Goal: Find specific fact: Find specific fact

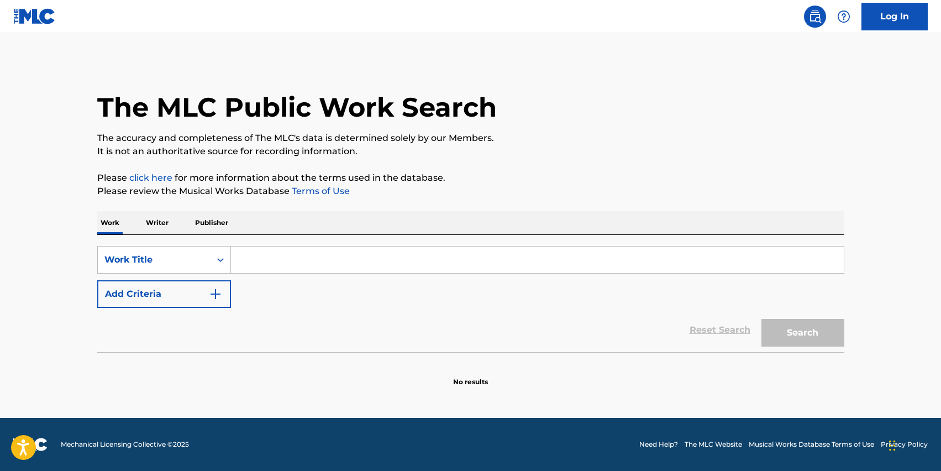
click at [395, 261] on input "Search Form" at bounding box center [537, 259] width 613 height 27
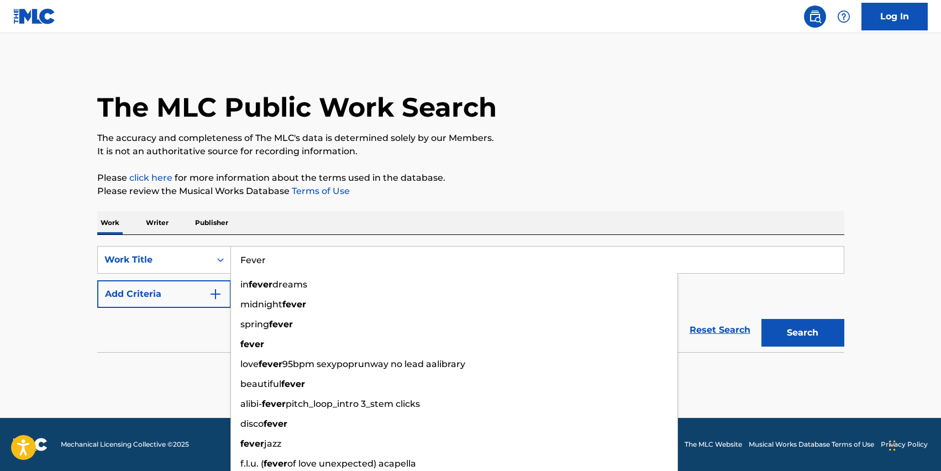
type input "Fever"
click at [128, 306] on button "Add Criteria" at bounding box center [164, 294] width 134 height 28
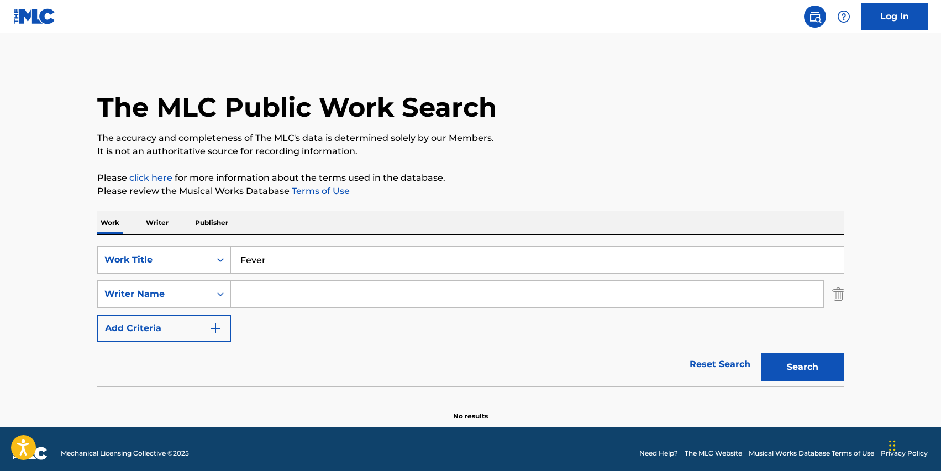
click at [254, 300] on input "Search Form" at bounding box center [527, 294] width 592 height 27
click at [761, 353] on button "Search" at bounding box center [802, 367] width 83 height 28
click at [250, 298] on input "Hirozaku" at bounding box center [527, 294] width 592 height 27
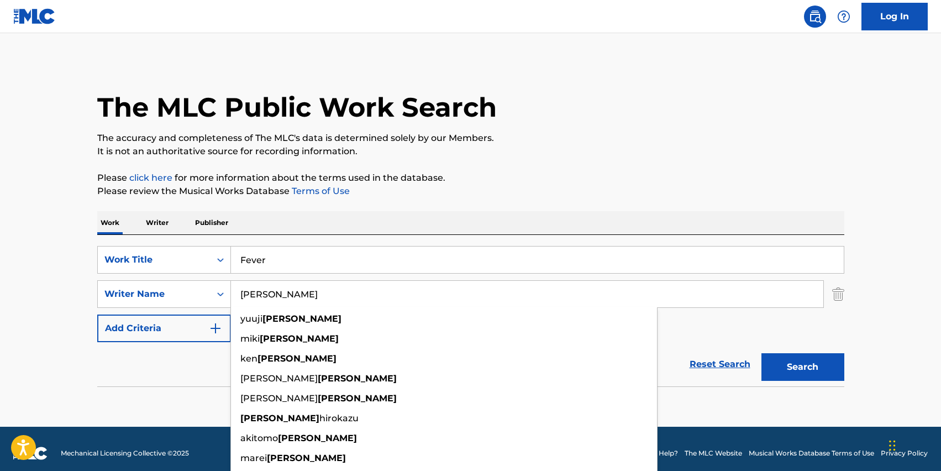
type input "[PERSON_NAME]"
click at [761, 353] on button "Search" at bounding box center [802, 367] width 83 height 28
